Goal: Navigation & Orientation: Go to known website

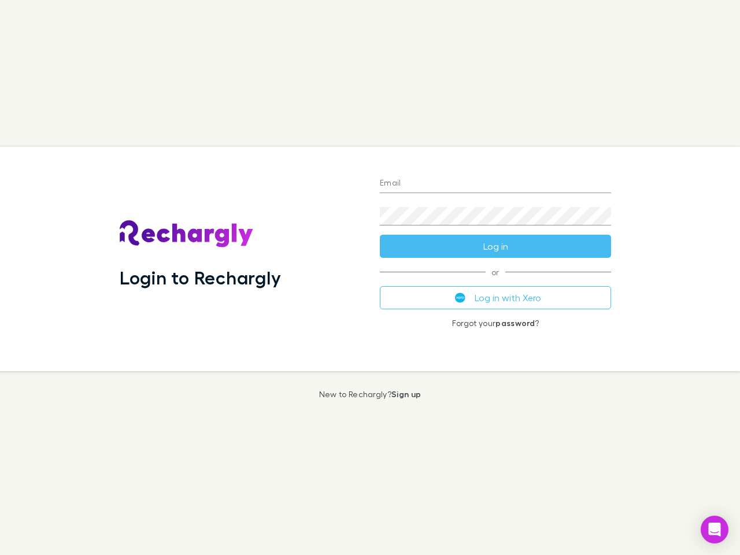
click at [370, 277] on div "Login to Rechargly" at bounding box center [240, 259] width 260 height 224
click at [495, 184] on input "Email" at bounding box center [495, 184] width 231 height 18
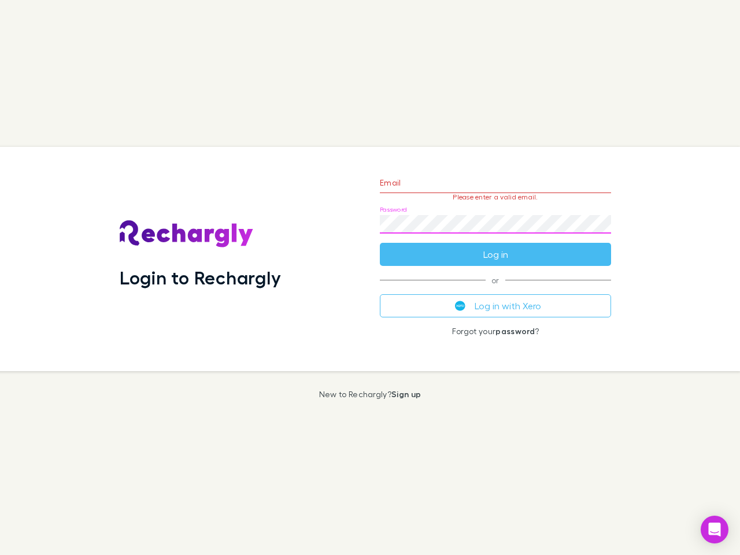
click at [495, 246] on form "Email Please enter a valid email. Password Log in" at bounding box center [495, 215] width 231 height 101
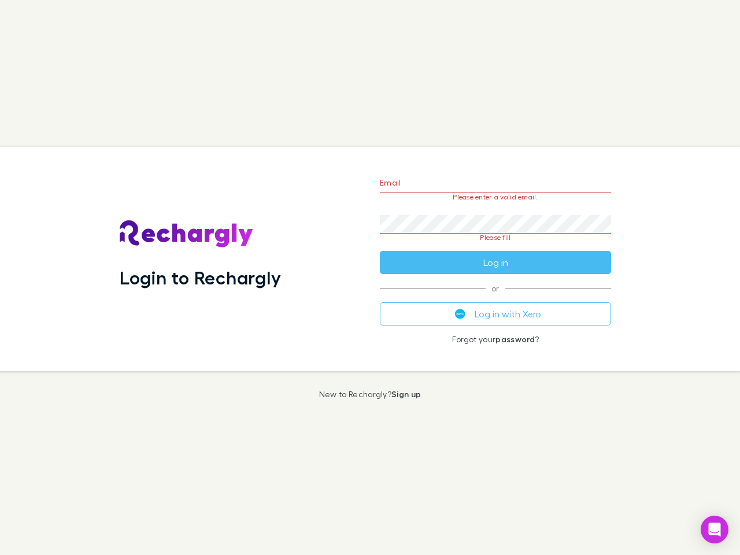
click at [495, 298] on div "Email Please enter a valid email. Password Please fill Log in or Log in with Xe…" at bounding box center [495, 259] width 250 height 224
click at [714, 529] on icon "Open Intercom Messenger" at bounding box center [715, 529] width 12 height 14
